Goal: Transaction & Acquisition: Purchase product/service

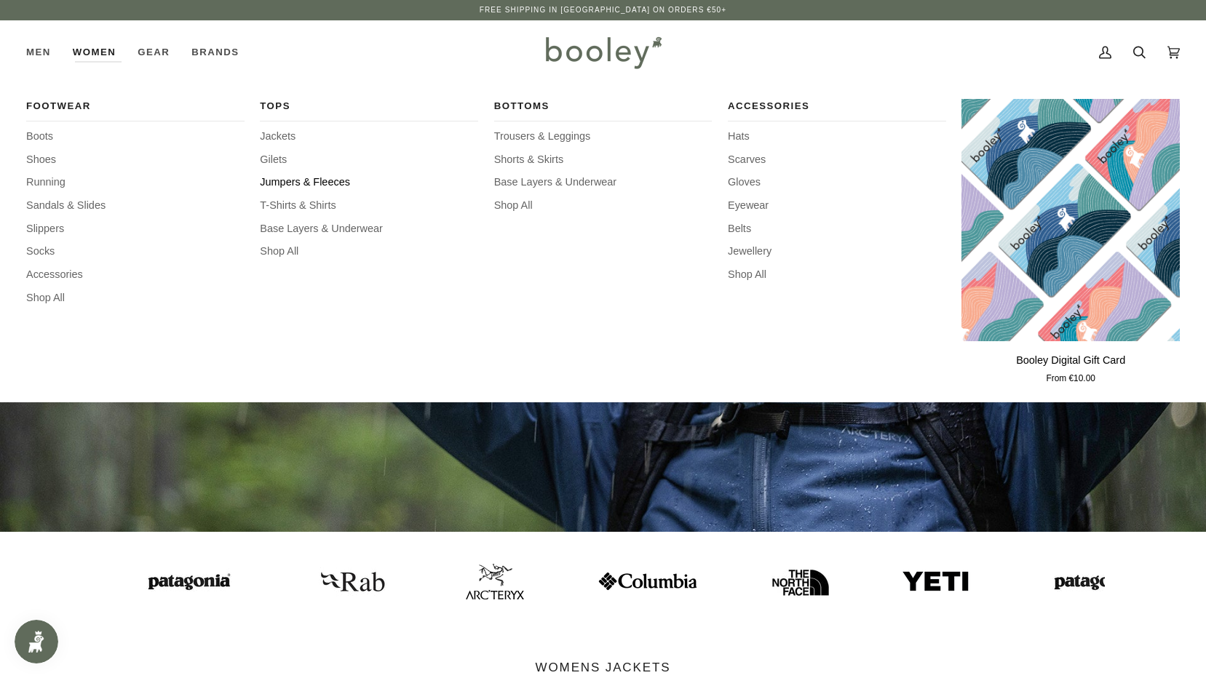
click at [290, 182] on span "Jumpers & Fleeces" at bounding box center [369, 183] width 218 height 16
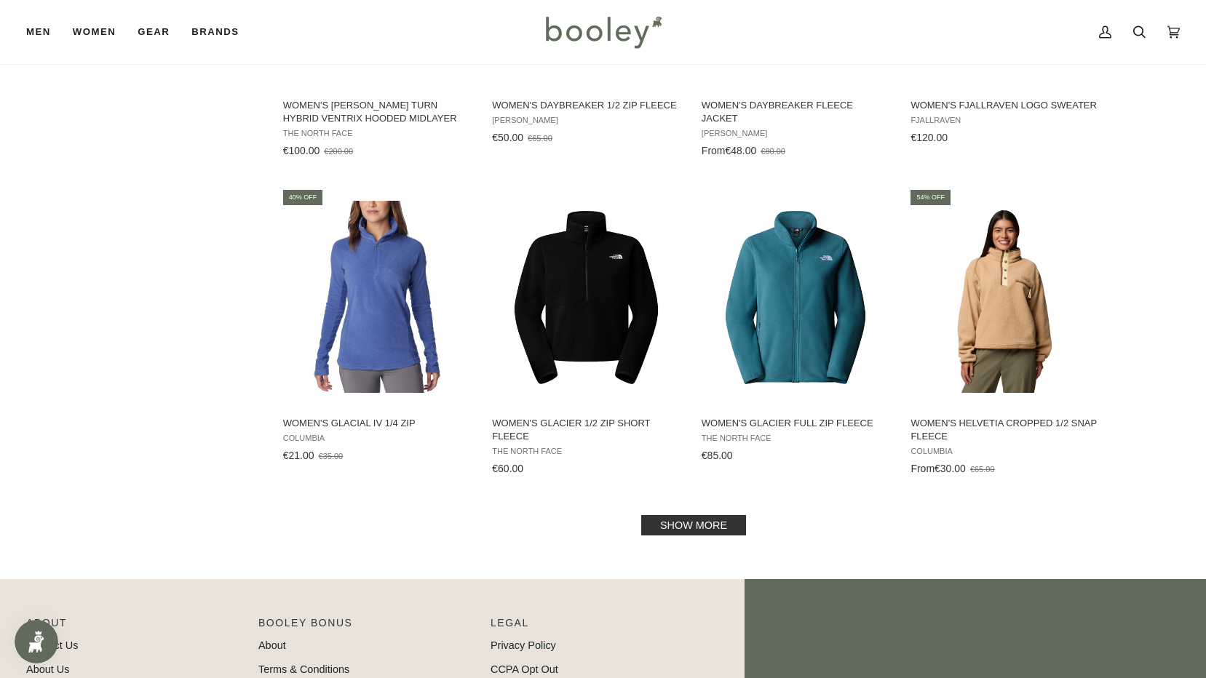
scroll to position [1456, 0]
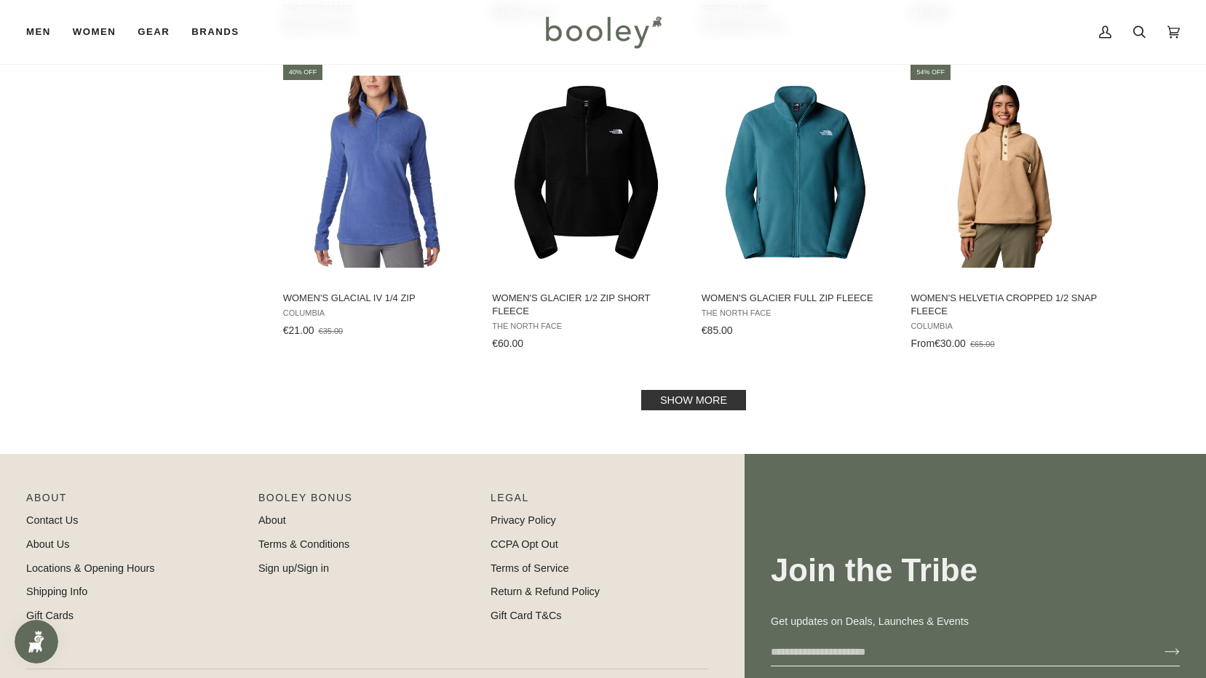
click at [681, 395] on link "Show more" at bounding box center [693, 400] width 105 height 20
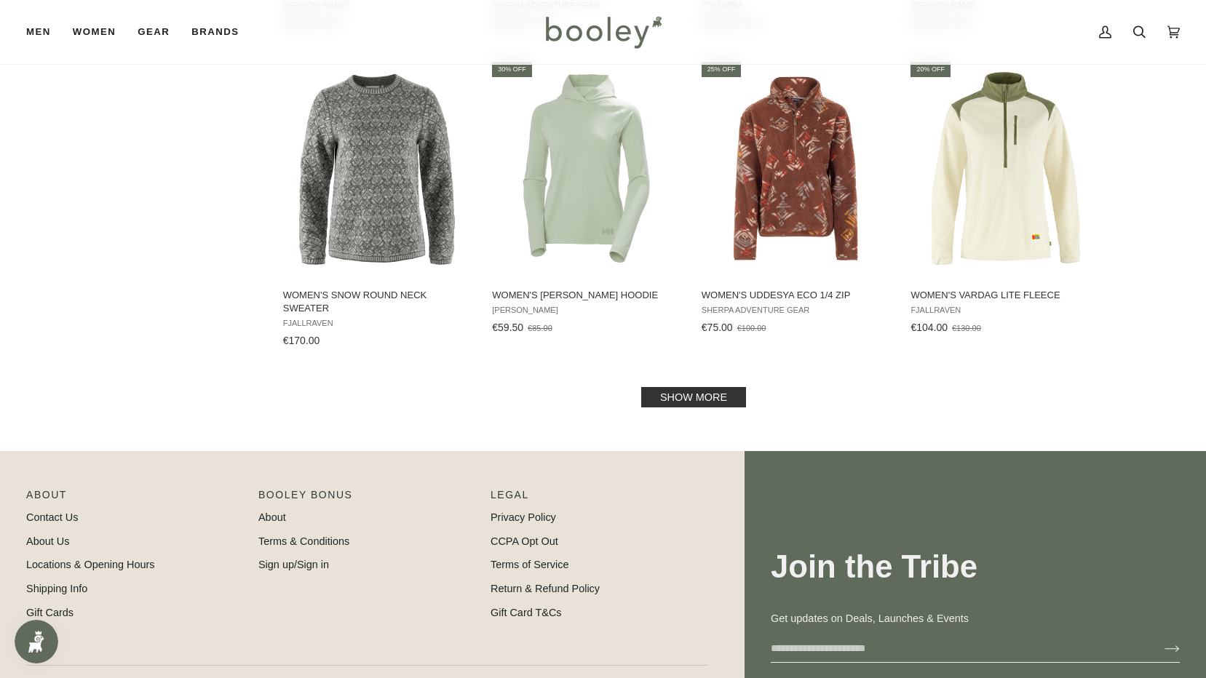
scroll to position [3057, 0]
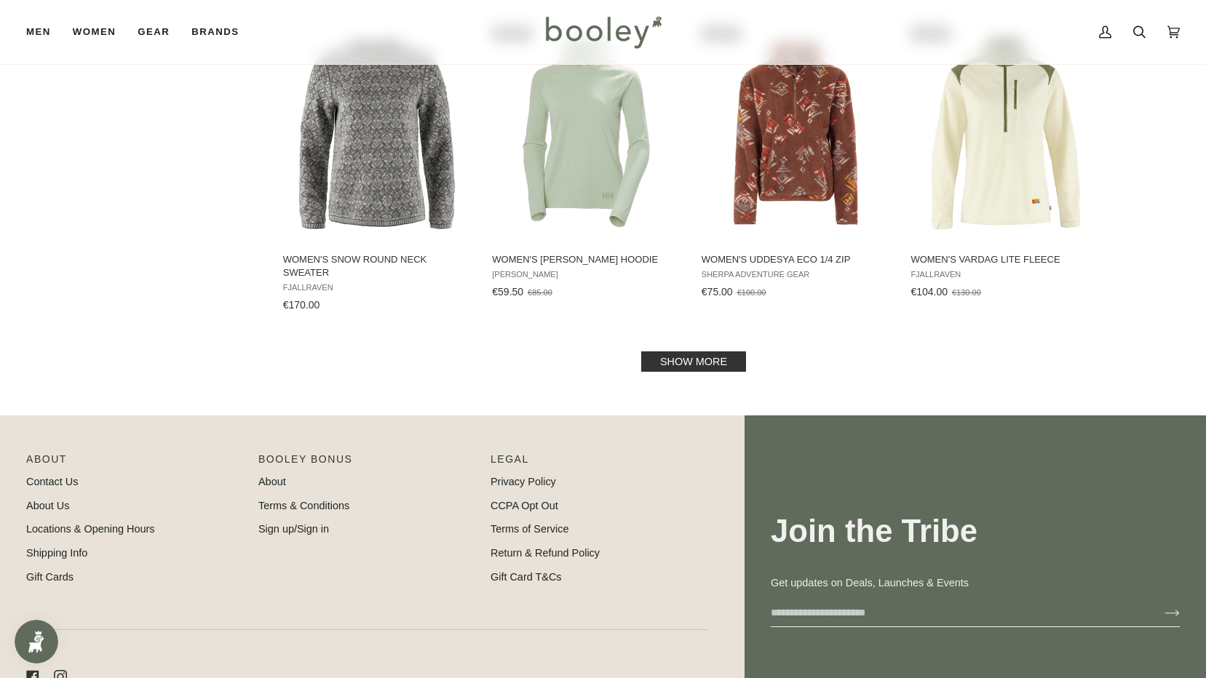
click at [700, 358] on link "Show more" at bounding box center [693, 362] width 105 height 20
